Goal: Understand site structure: Grasp the organization and layout of the website

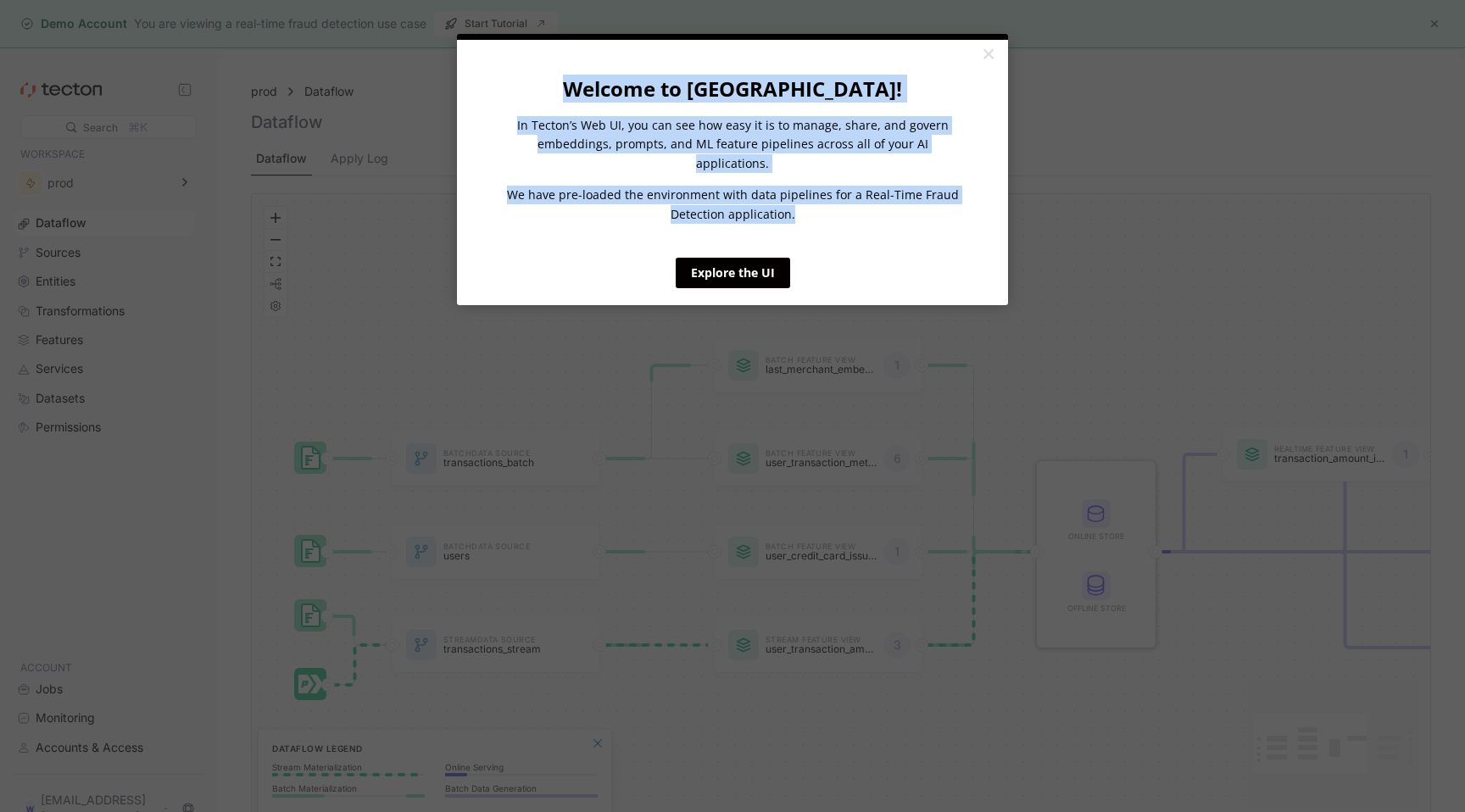
drag, startPoint x: 989, startPoint y: 55, endPoint x: 797, endPoint y: 246, distance: 270.8
click appcues "× Welcome to [GEOGRAPHIC_DATA]! In Tecton’s Web UI, you can see how easy it is …"
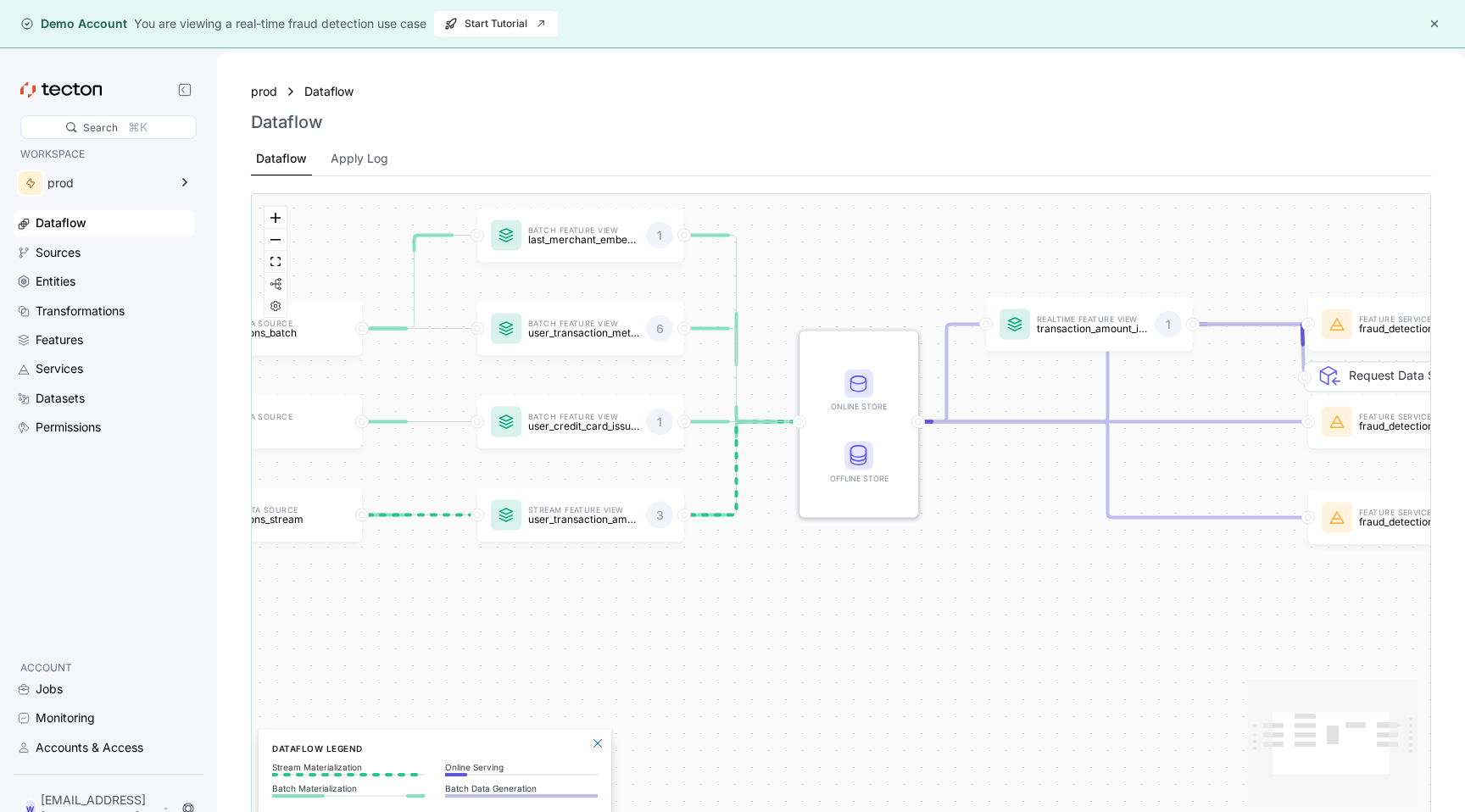
click at [119, 226] on div "Dataflow" at bounding box center [113, 222] width 156 height 19
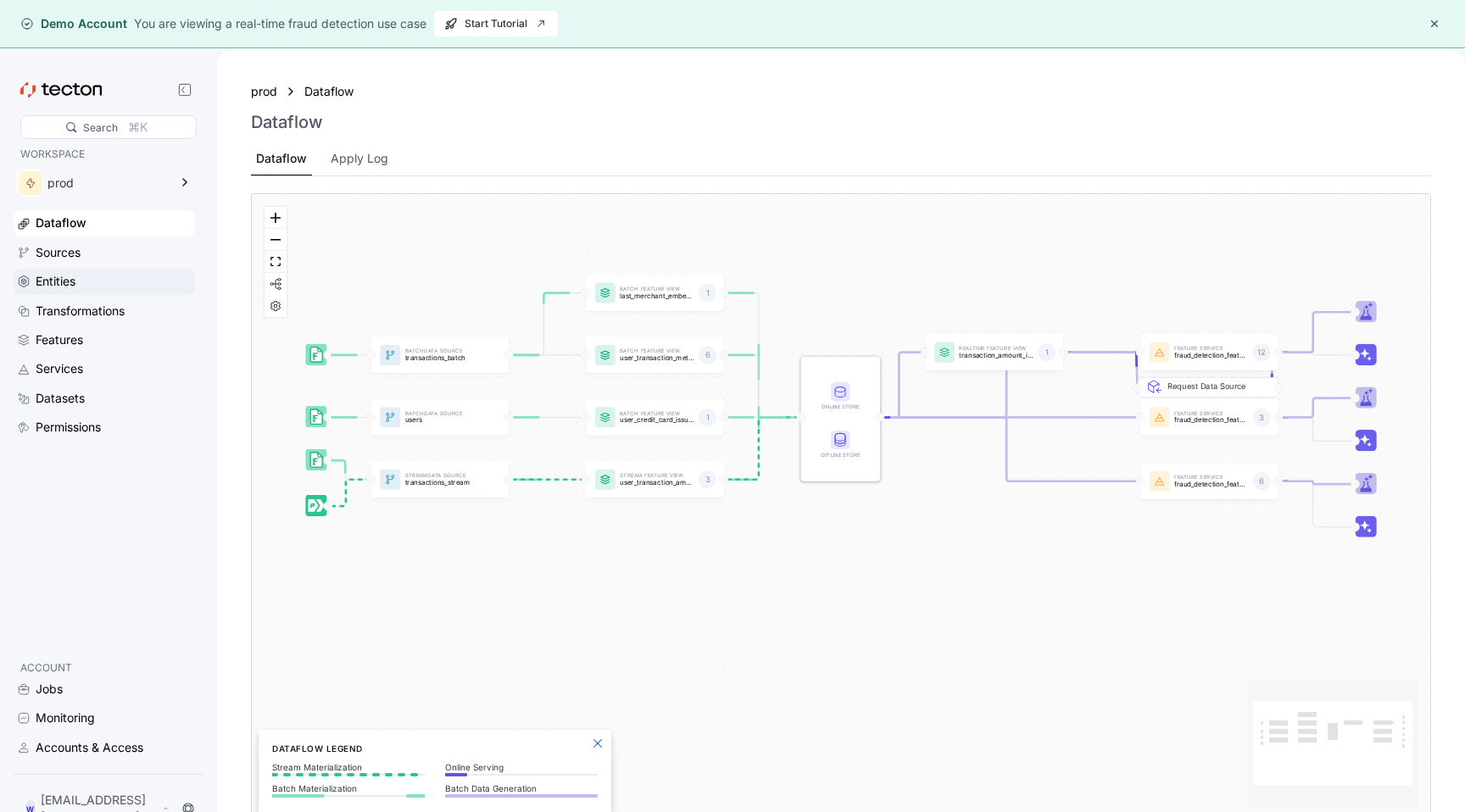
click at [119, 269] on div "Entities" at bounding box center [104, 281] width 182 height 26
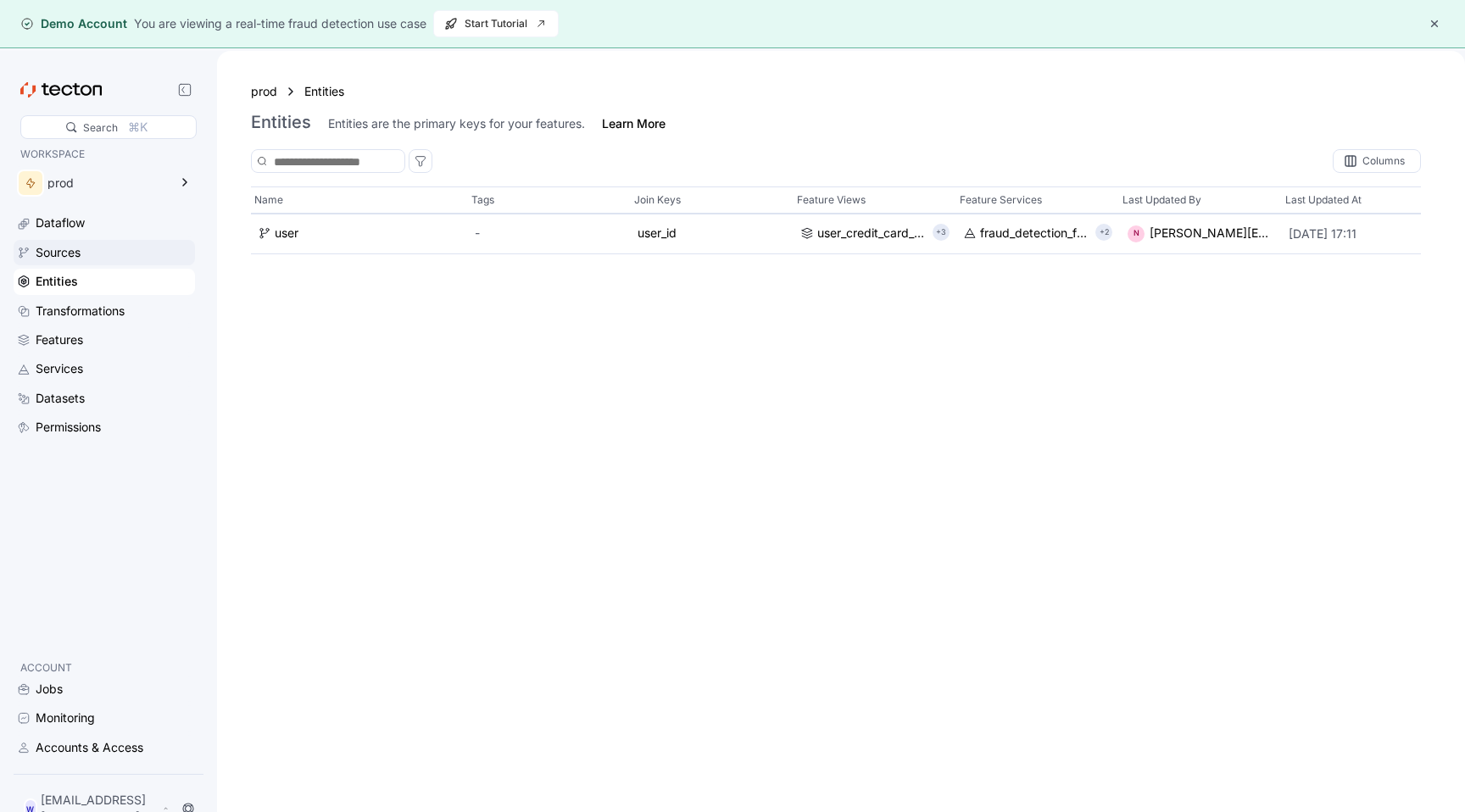
click at [119, 261] on div "Sources" at bounding box center [113, 252] width 156 height 19
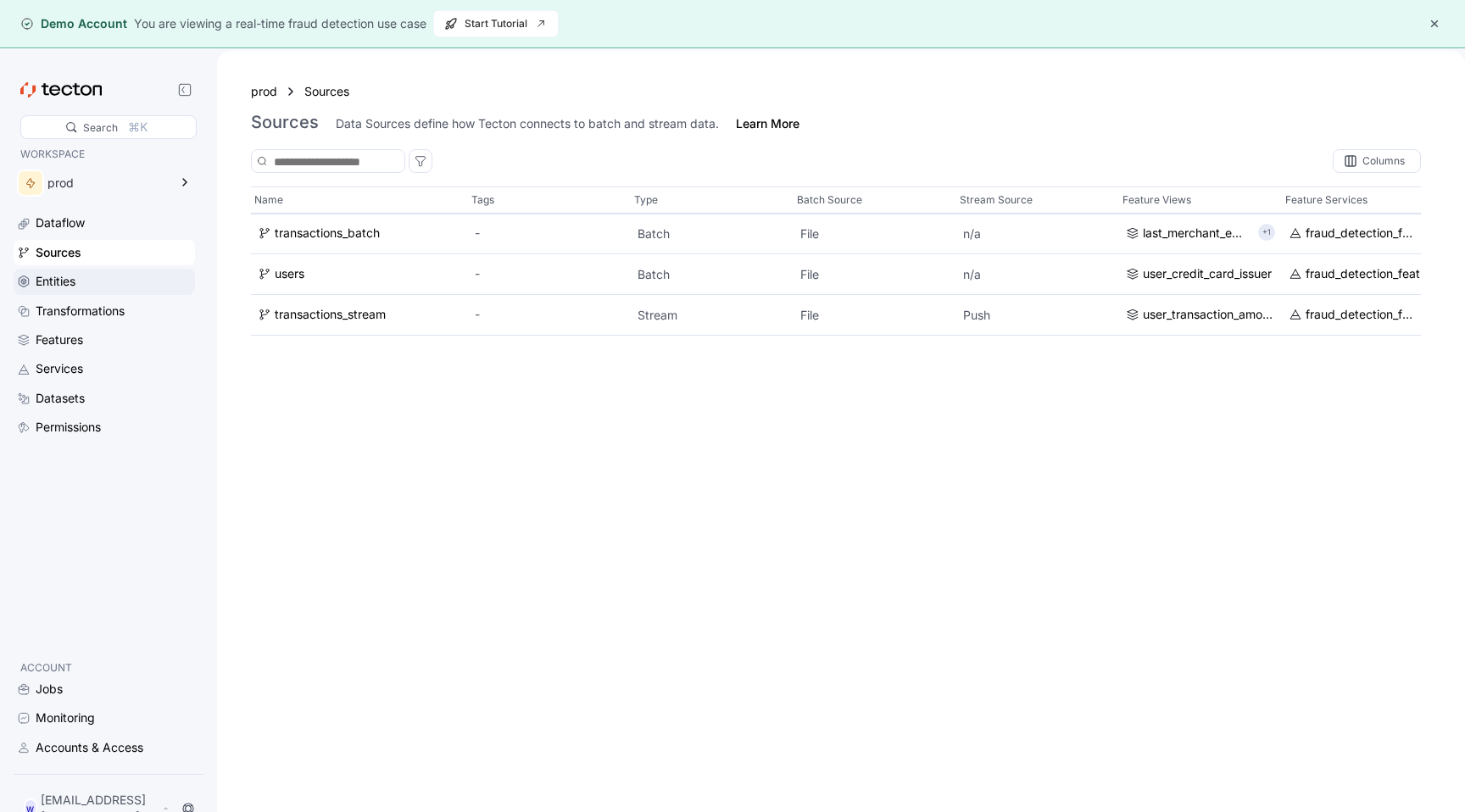
click at [112, 293] on div "Entities" at bounding box center [104, 281] width 182 height 26
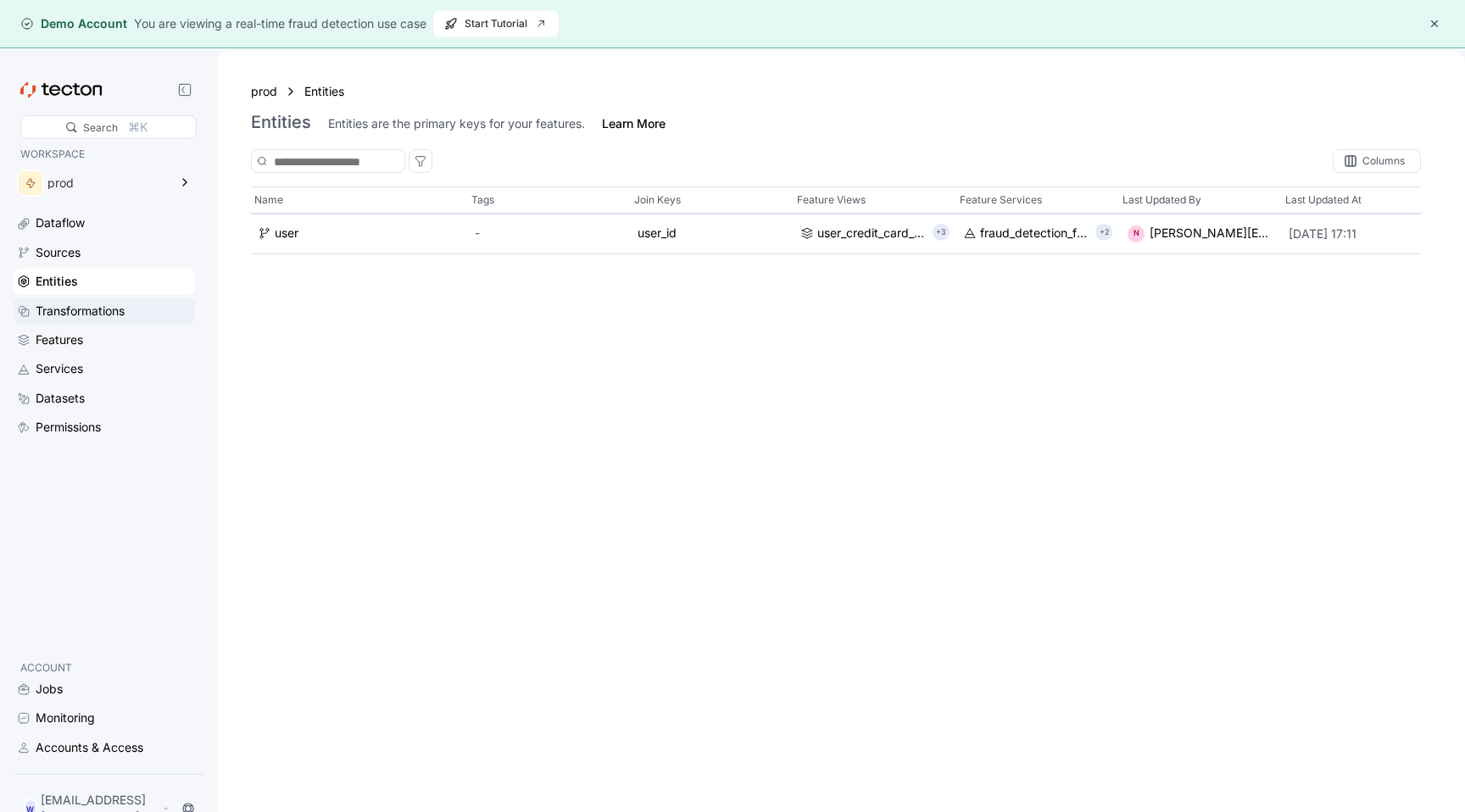
click at [110, 319] on div "Transformations" at bounding box center [80, 311] width 89 height 19
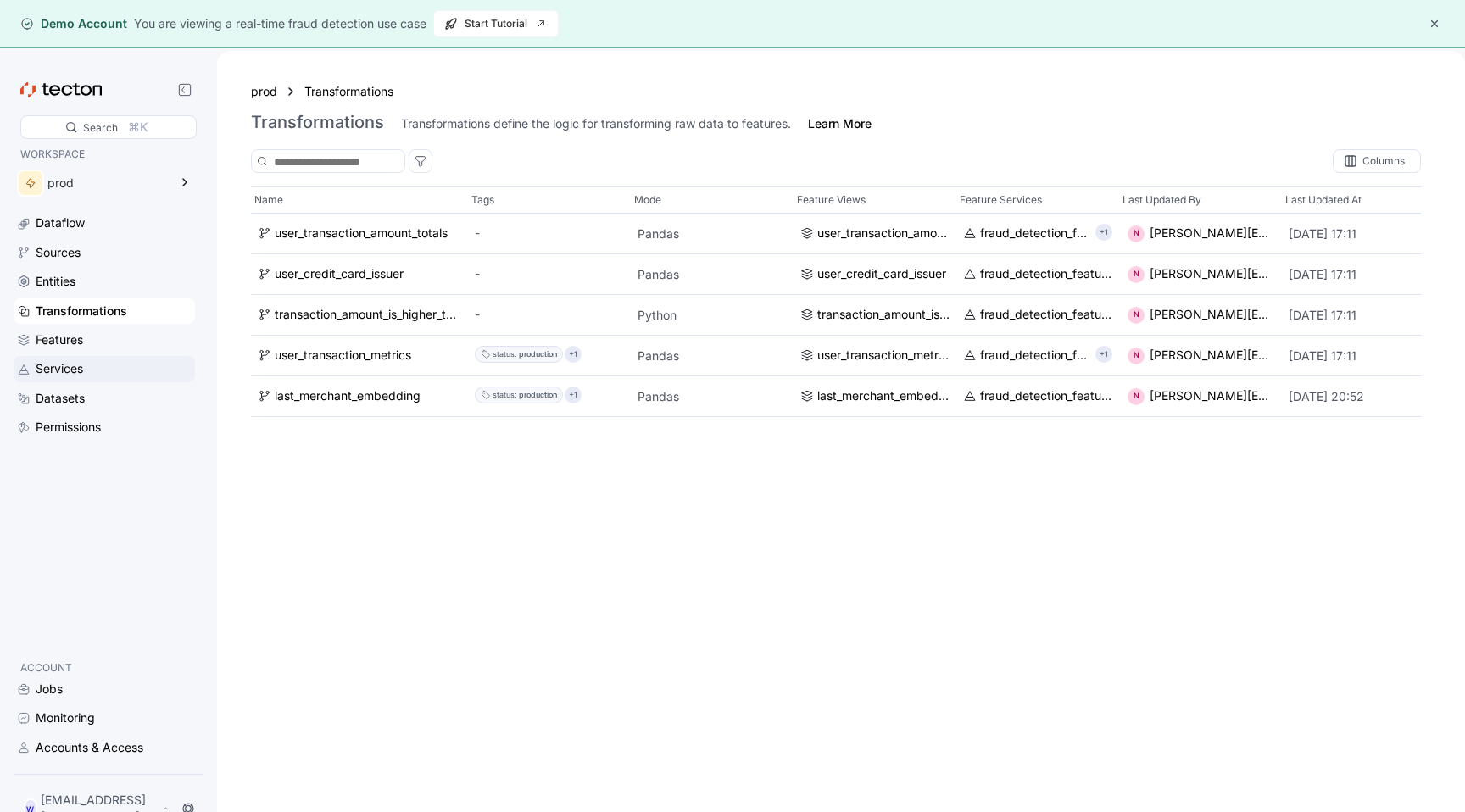
click at [105, 357] on div "Services" at bounding box center [104, 369] width 182 height 26
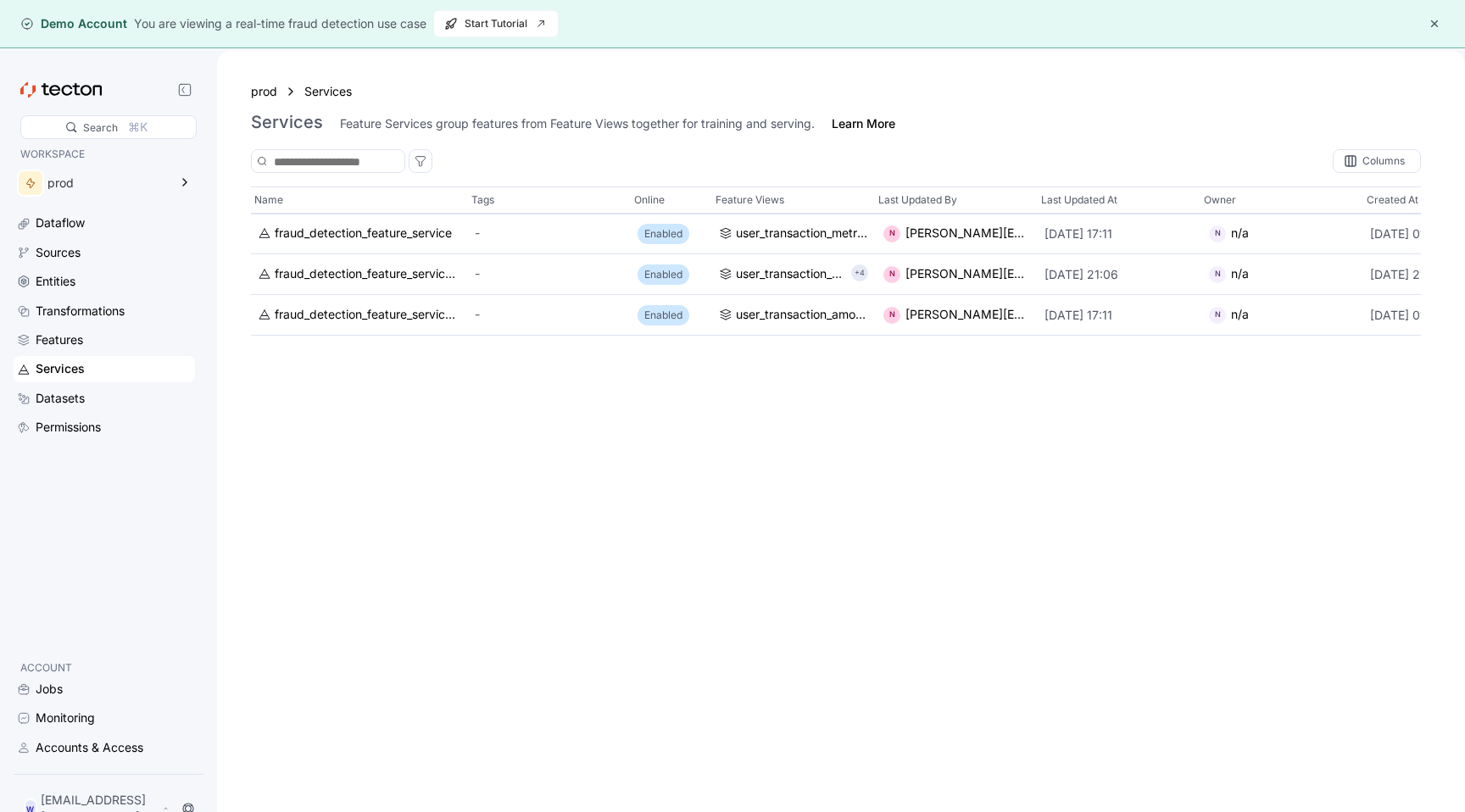
click at [68, 88] on icon at bounding box center [61, 90] width 82 height 16
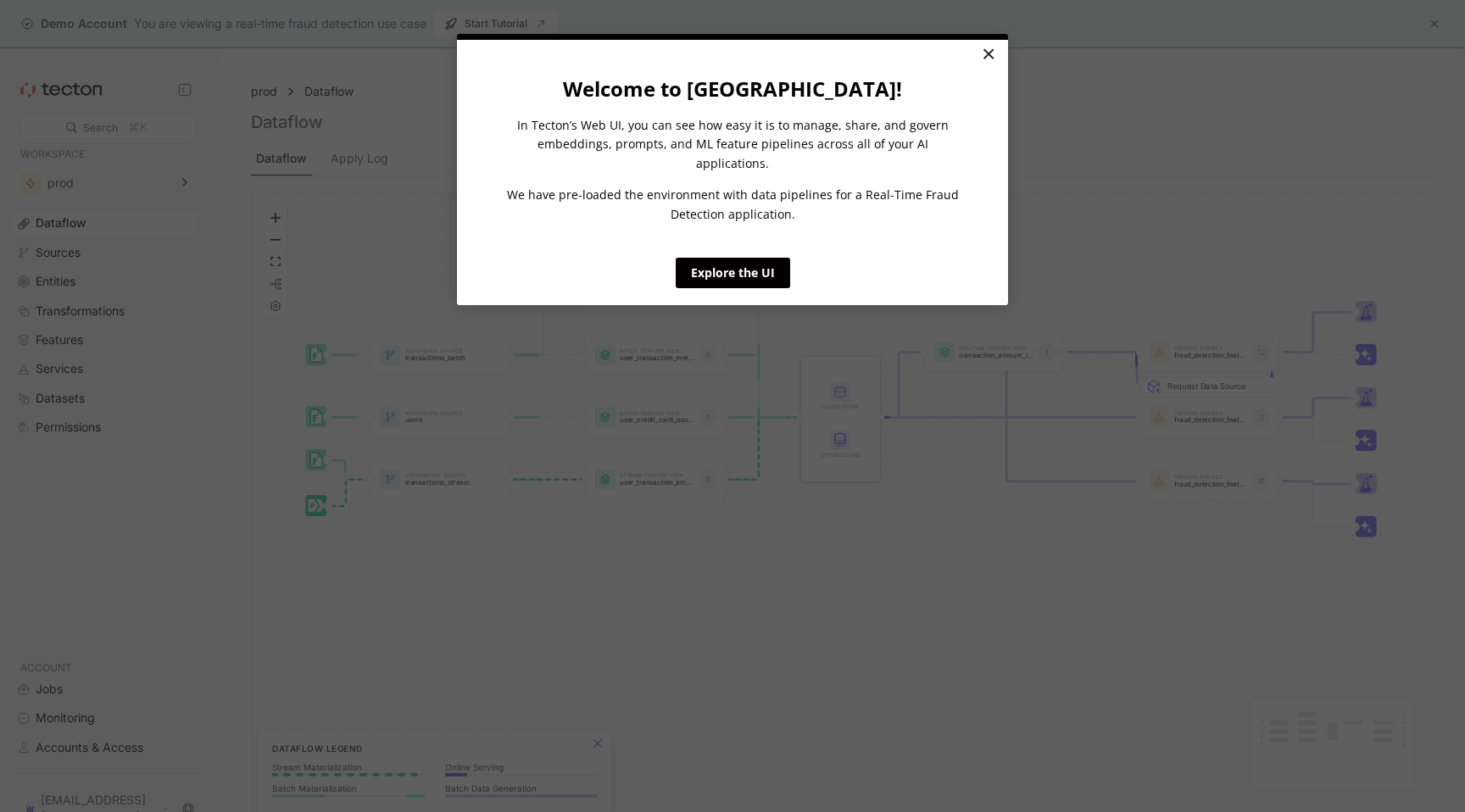
click at [995, 43] on link "×" at bounding box center [988, 55] width 29 height 30
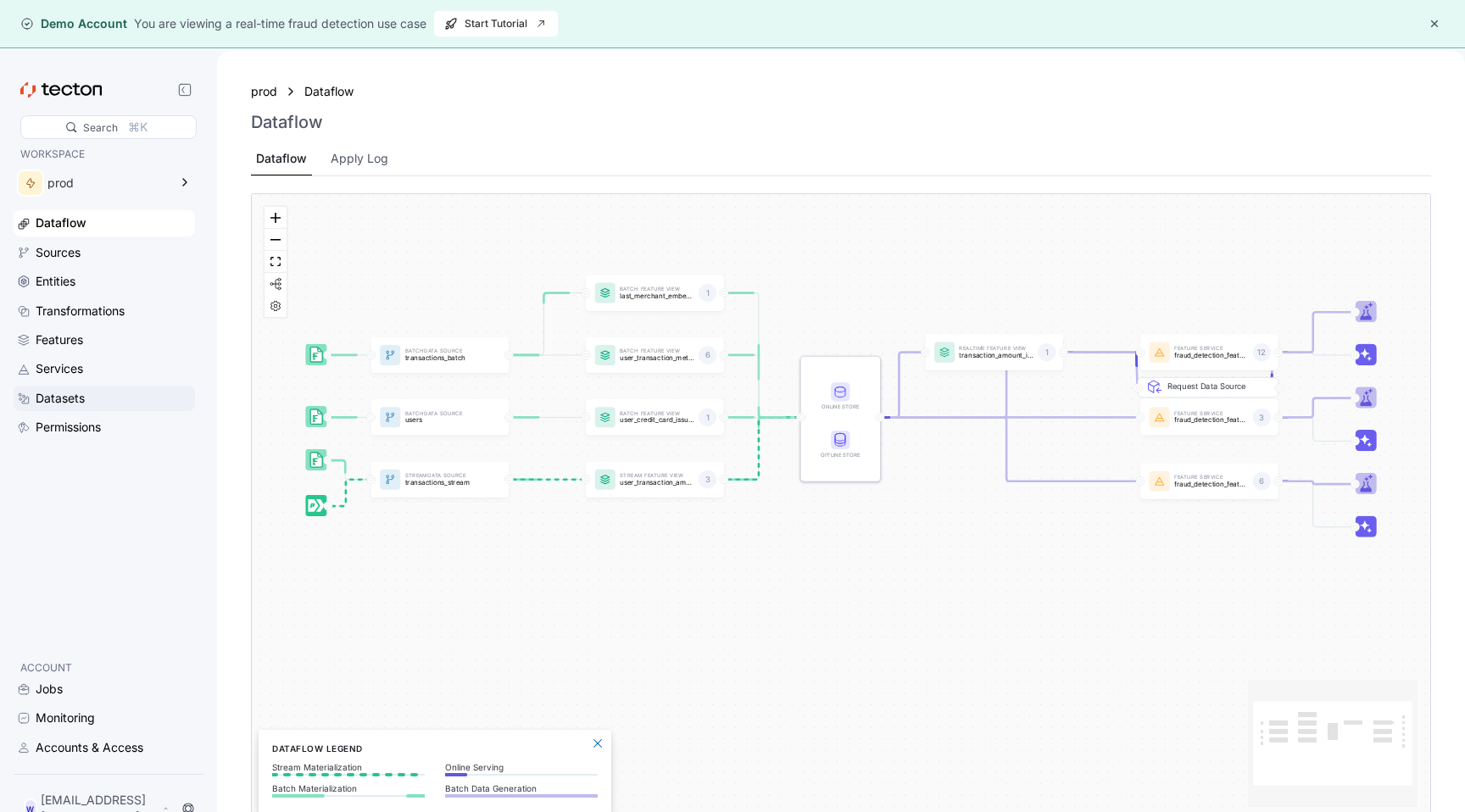
click at [84, 405] on div "Datasets" at bounding box center [60, 398] width 49 height 19
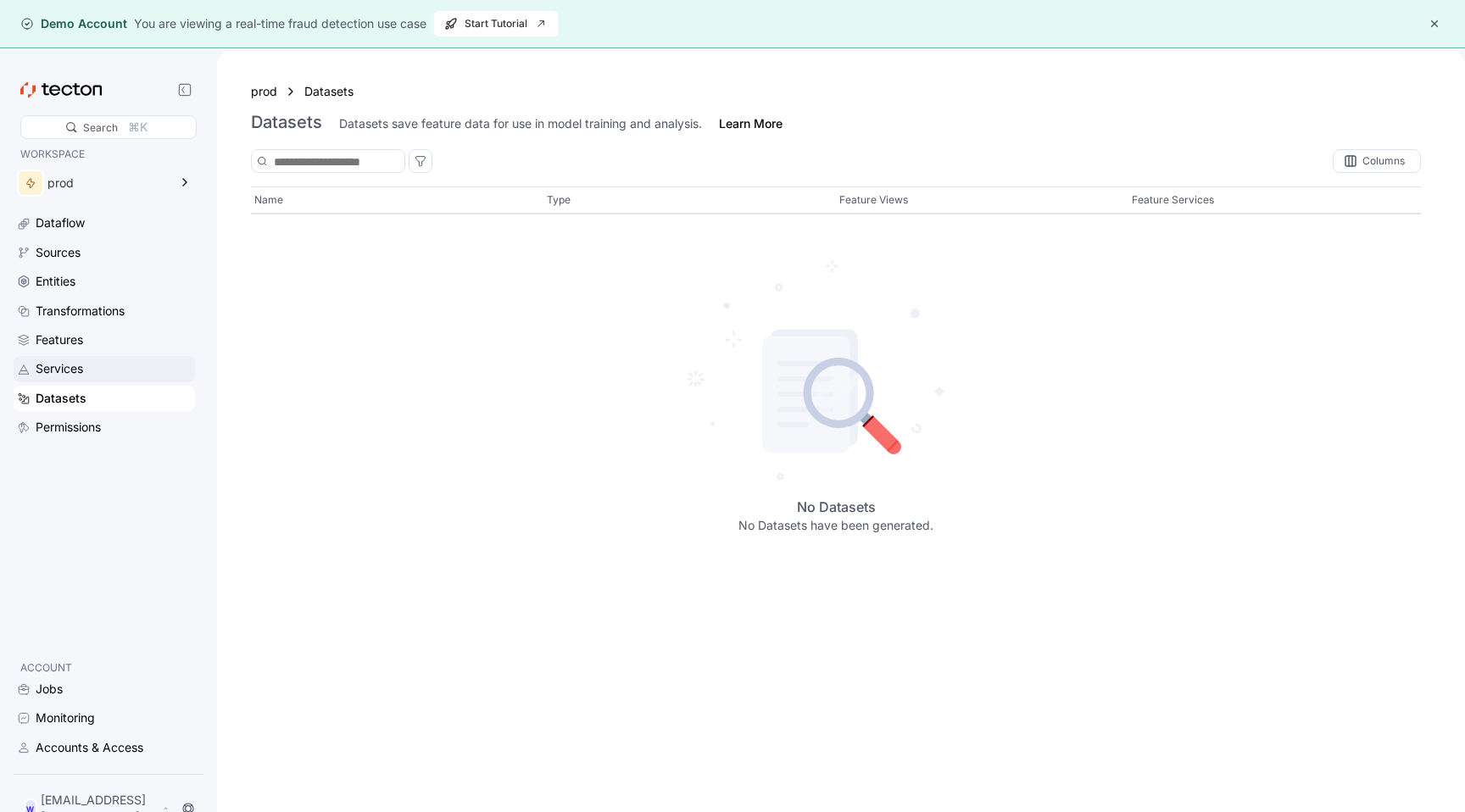
click at [99, 373] on div "Services" at bounding box center [113, 369] width 156 height 19
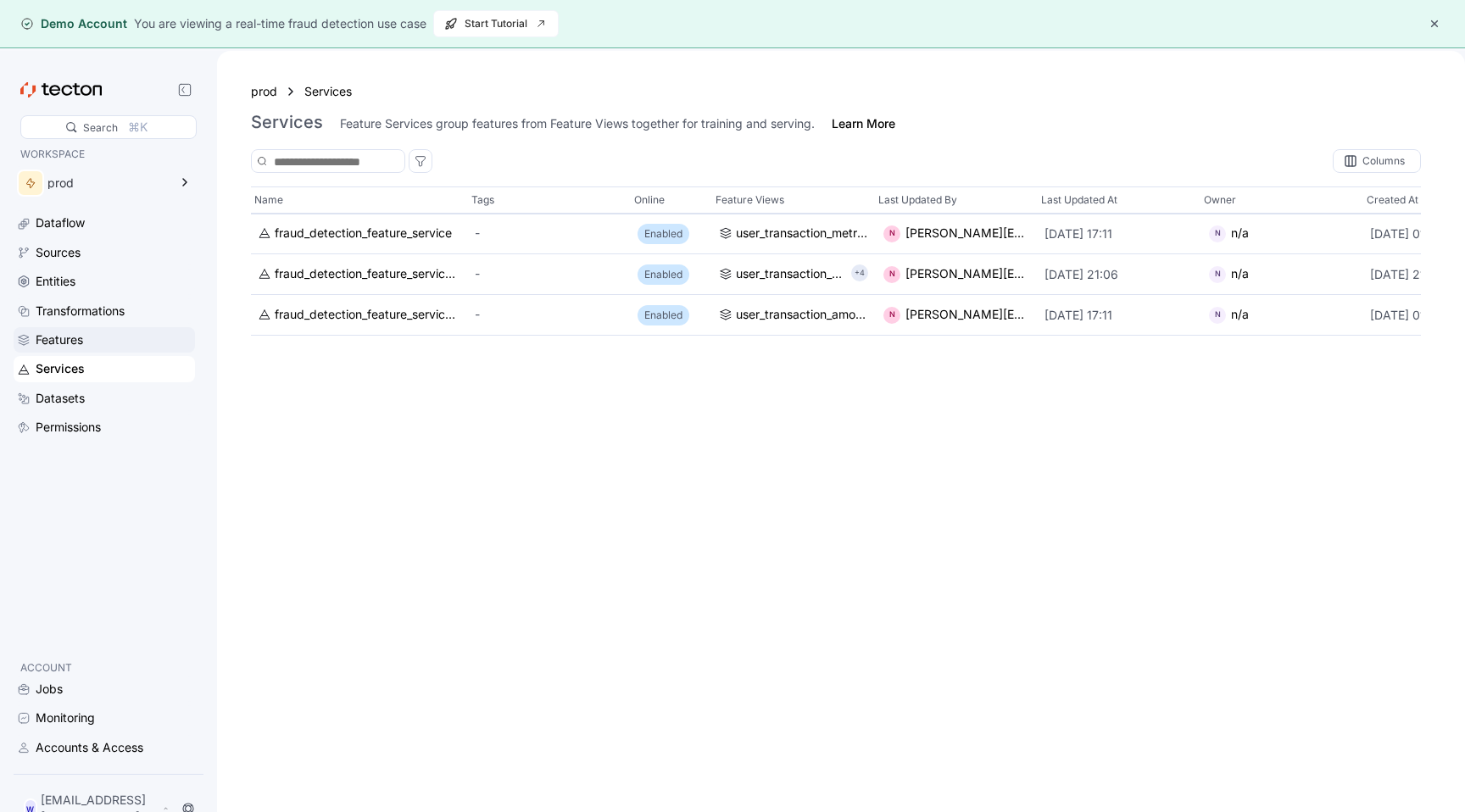
click at [114, 334] on div "Features" at bounding box center [113, 339] width 156 height 19
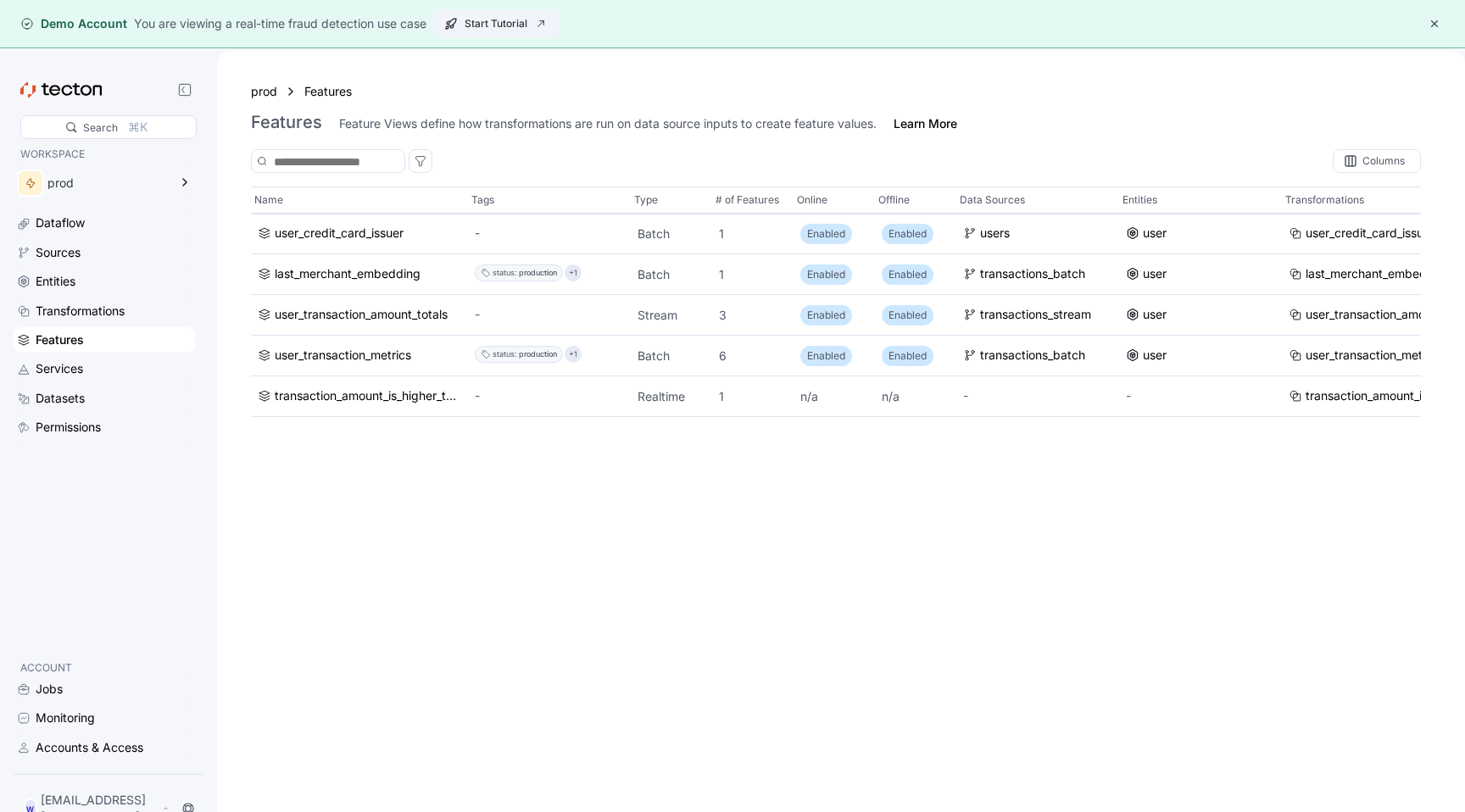
click at [482, 28] on span "Start Tutorial" at bounding box center [496, 24] width 103 height 26
